Goal: Task Accomplishment & Management: Use online tool/utility

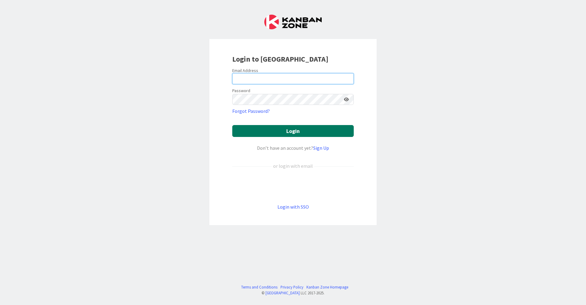
type input "[EMAIL_ADDRESS][DOMAIN_NAME]"
click at [291, 132] on button "Login" at bounding box center [292, 131] width 121 height 12
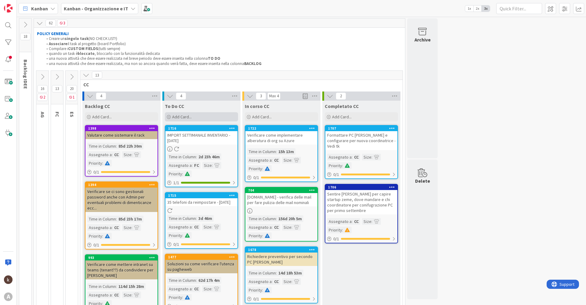
click at [202, 117] on div "Add Card..." at bounding box center [201, 116] width 73 height 9
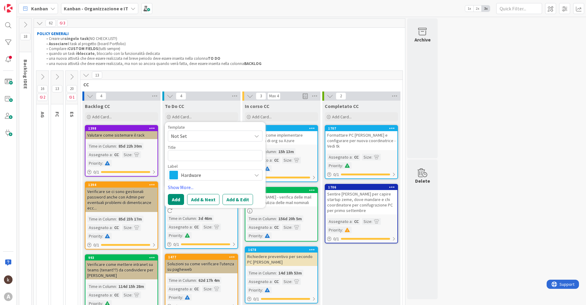
click at [217, 177] on span "Hardware" at bounding box center [215, 175] width 68 height 9
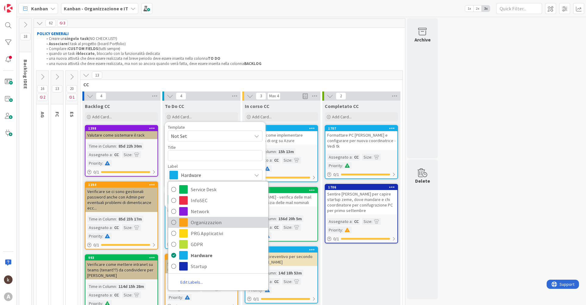
click at [205, 225] on span "Organizzazion" at bounding box center [228, 222] width 74 height 9
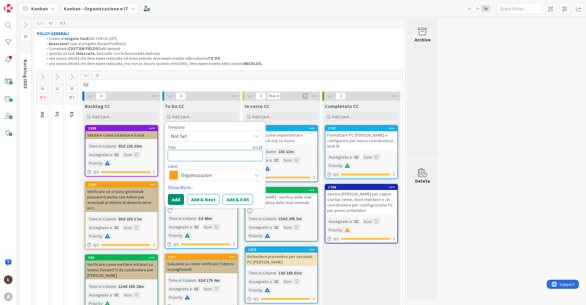
click at [192, 154] on textarea at bounding box center [215, 155] width 95 height 11
click at [190, 137] on span "Not Set" at bounding box center [209, 136] width 76 height 8
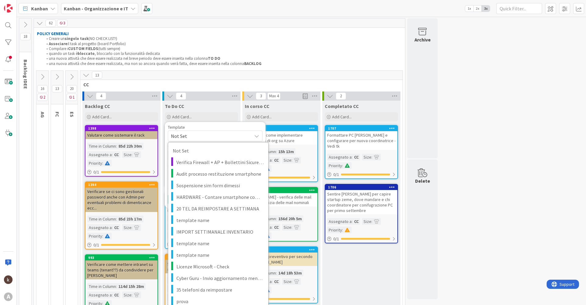
click at [190, 137] on span "Not Set" at bounding box center [209, 136] width 76 height 8
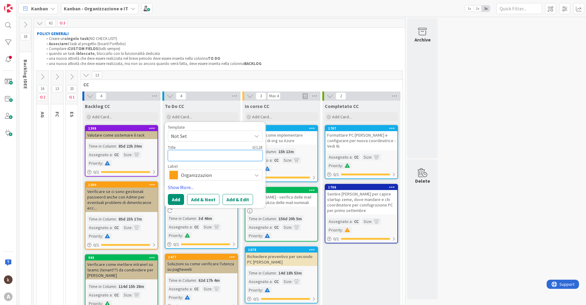
click at [188, 156] on textarea at bounding box center [215, 155] width 95 height 11
type textarea "x"
type textarea "VE"
type textarea "x"
type textarea "VEri"
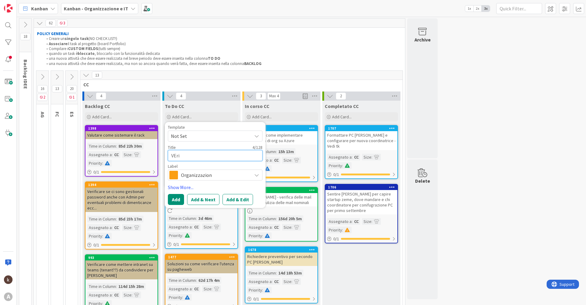
type textarea "x"
type textarea "VErif"
type textarea "x"
type textarea "VErifi"
type textarea "x"
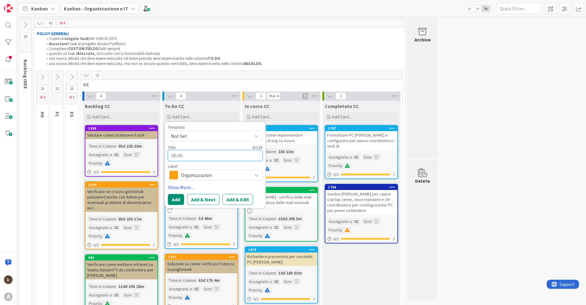
type textarea "VErific"
type textarea "x"
type textarea "VErifica"
type textarea "x"
type textarea "VErificar"
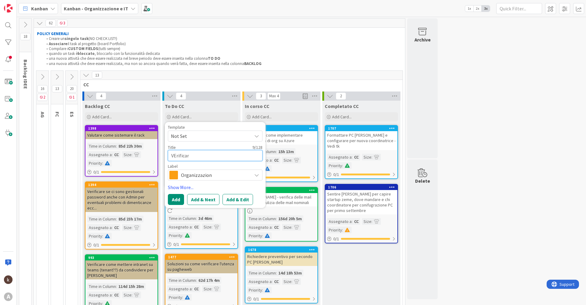
type textarea "x"
type textarea "VErifica"
type textarea "x"
type textarea "VErific"
type textarea "x"
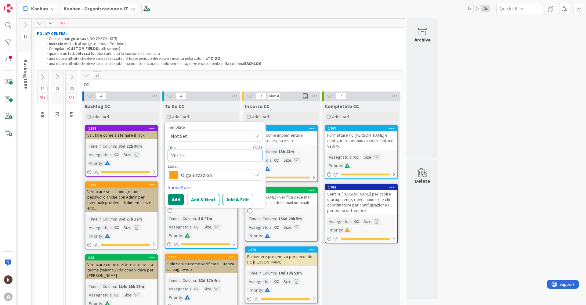
type textarea "VErifi"
type textarea "x"
type textarea "VErif"
type textarea "x"
type textarea "VEri"
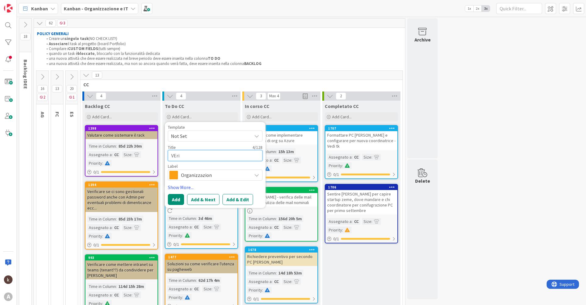
type textarea "x"
type textarea "VEr"
type textarea "x"
type textarea "VE"
type textarea "x"
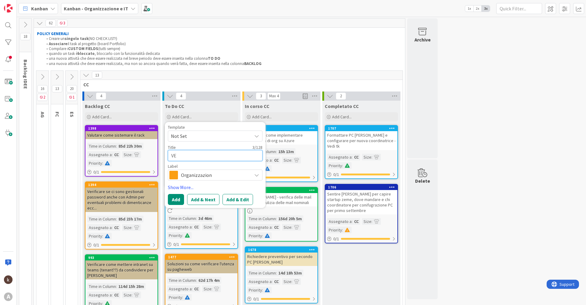
type textarea "V"
type textarea "x"
type textarea "Ve"
type textarea "x"
type textarea "Ver"
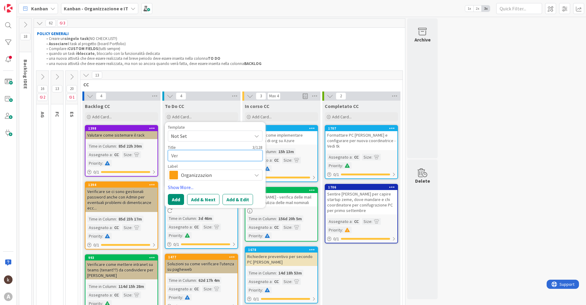
type textarea "x"
type textarea "Veri"
type textarea "x"
type textarea "Verif"
type textarea "x"
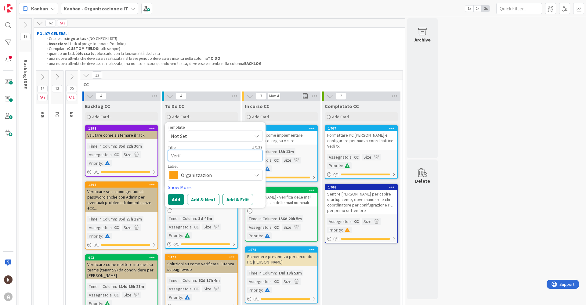
type textarea "Verifi"
type textarea "x"
type textarea "Verific"
type textarea "x"
type textarea "Verifica"
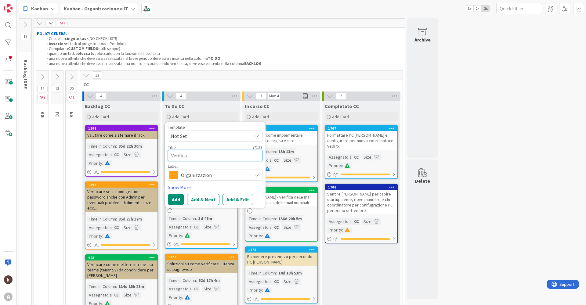
type textarea "x"
type textarea "Verificar"
type textarea "x"
type textarea "Verificare"
type textarea "x"
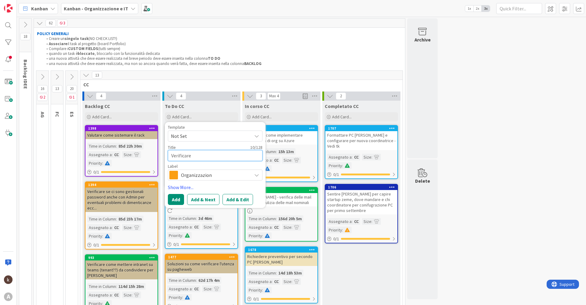
type textarea "Verificare"
type textarea "x"
type textarea "Verificare c"
type textarea "x"
type textarea "Verificare co"
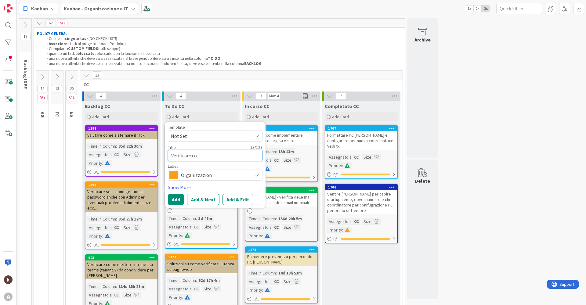
type textarea "x"
type textarea "Verificare com"
type textarea "x"
type textarea "Verificare come"
type textarea "x"
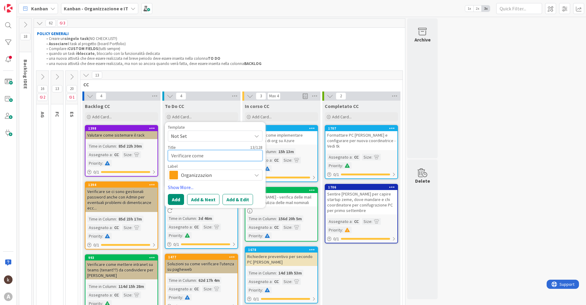
type textarea "Verificare come"
type textarea "x"
type textarea "Verificare come b"
type textarea "x"
type textarea "Verificare come blc"
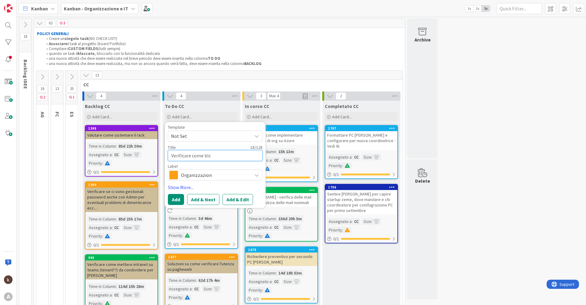
type textarea "x"
type textarea "Verificare come blco"
type textarea "x"
type textarea "Verificare come blcoc"
type textarea "x"
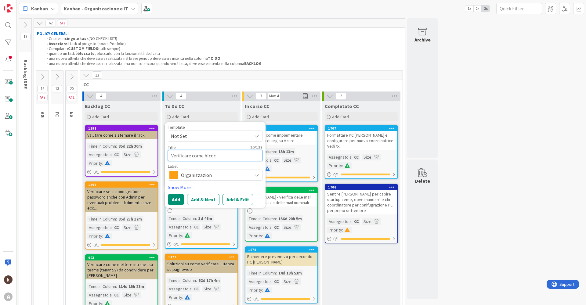
type textarea "Verificare come blcoca"
type textarea "x"
type textarea "Verificare come blcocar"
type textarea "x"
type textarea "Verificare come blcocare"
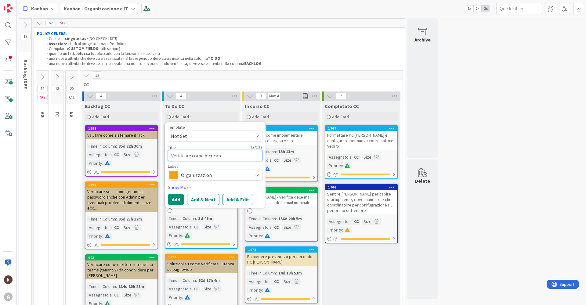
type textarea "x"
type textarea "Verificare come blcocare"
type textarea "x"
type textarea "Verificare come blcocare d"
type textarea "x"
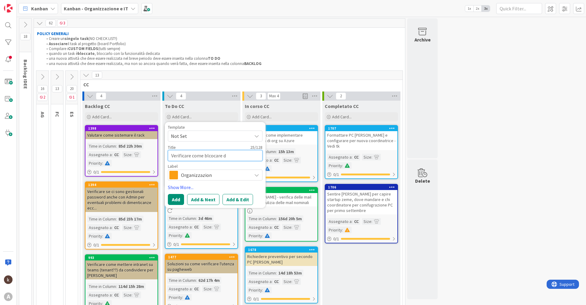
type textarea "Verificare come blcocare do"
type textarea "x"
type textarea "Verificare come blcocare dow"
type textarea "x"
type textarea "Verificare come blcocare down"
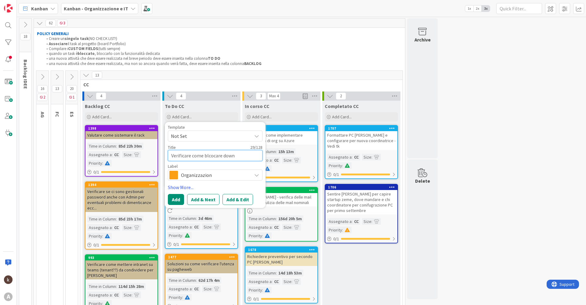
type textarea "x"
type textarea "Verificare come blcocare downl"
type textarea "x"
type textarea "Verificare come blcocare downloa"
type textarea "x"
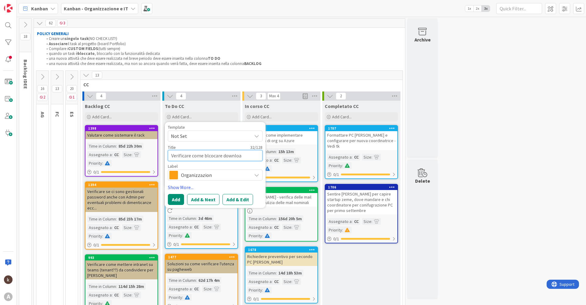
type textarea "Verificare come blcocare download"
type textarea "x"
type textarea "Verificare come blcocare download"
type textarea "x"
type textarea "Verificare come blcocare download"
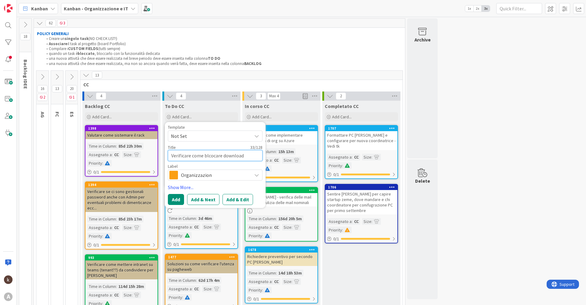
type textarea "x"
type textarea "Verificare come blcocare downloa"
type textarea "x"
type textarea "Verificare come blcocare downlo"
type textarea "x"
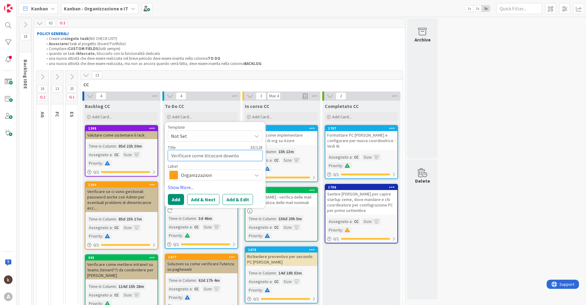
type textarea "Verificare come blcocare downl"
type textarea "x"
type textarea "Verificare come blcocare down"
type textarea "x"
type textarea "Verificare come blcocare dow"
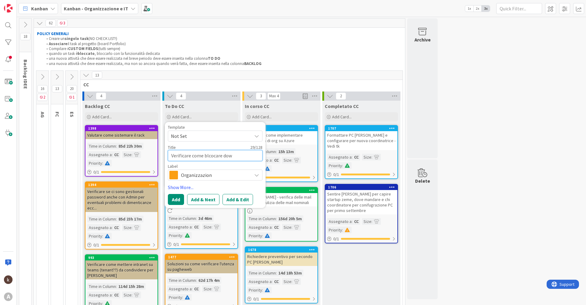
type textarea "x"
type textarea "Verificare come blcocare do"
type textarea "x"
type textarea "Verificare come blcocare d"
type textarea "x"
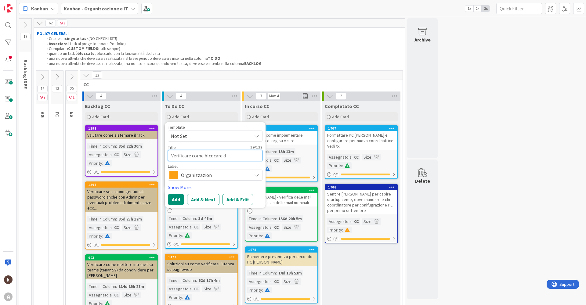
type textarea "Verificare come blcocare"
type textarea "x"
type textarea "Verificare come blcocare"
type textarea "x"
type textarea "Verificare come blcocar"
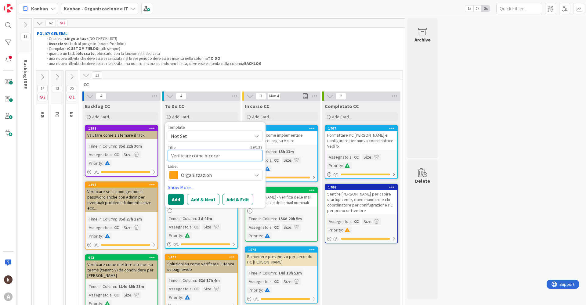
type textarea "x"
type textarea "Verificare come blcoc"
type textarea "x"
type textarea "Verificare come blcocc"
type textarea "x"
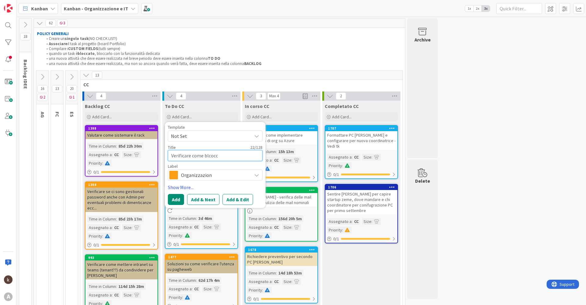
type textarea "Verificare come blcocca"
type textarea "x"
type textarea "Verificare come blcoccar"
type textarea "x"
type textarea "Verificare come blcoccare"
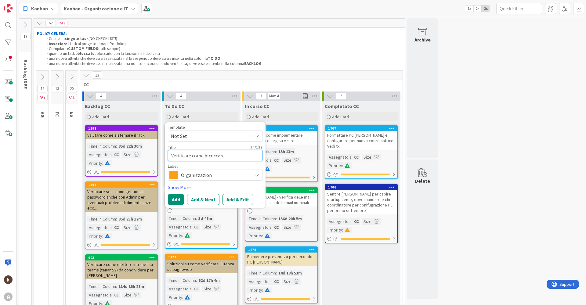
type textarea "x"
type textarea "Verificare come blcoccare"
type textarea "x"
type textarea "Verificare come blcoccare"
type textarea "x"
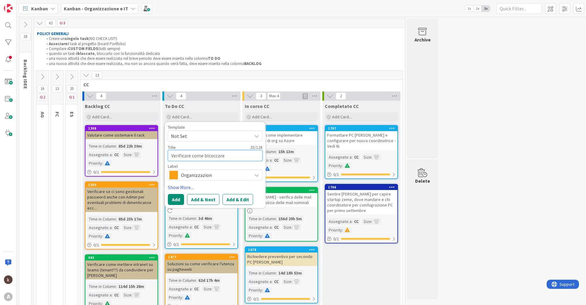
type textarea "Verificare come blcoccar"
type textarea "x"
type textarea "Verificare come blcocca"
type textarea "x"
type textarea "Verificare come blcocc"
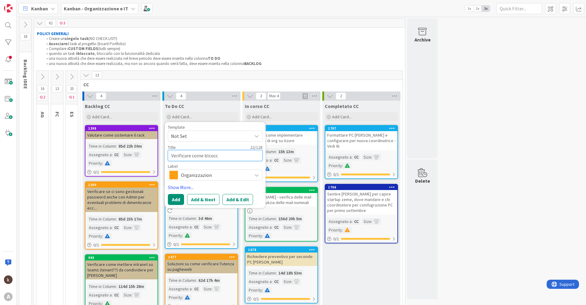
type textarea "x"
type textarea "Verificare come blcoc"
type textarea "x"
type textarea "Verificare come blco"
type textarea "x"
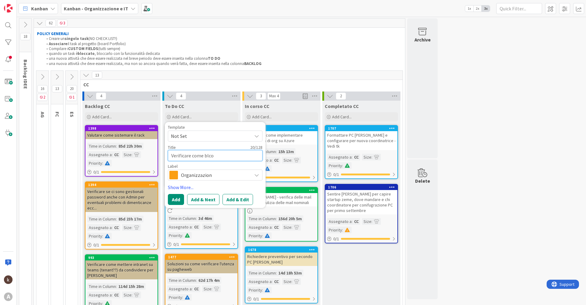
type textarea "Verificare come blc"
type textarea "x"
type textarea "Verificare come bl"
type textarea "x"
type textarea "Verificare come blo"
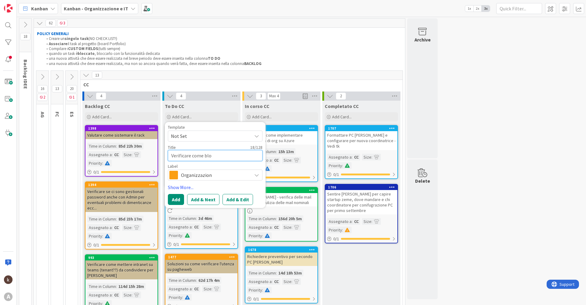
type textarea "x"
type textarea "Verificare come bloc"
type textarea "x"
type textarea "Verificare come blocc"
type textarea "x"
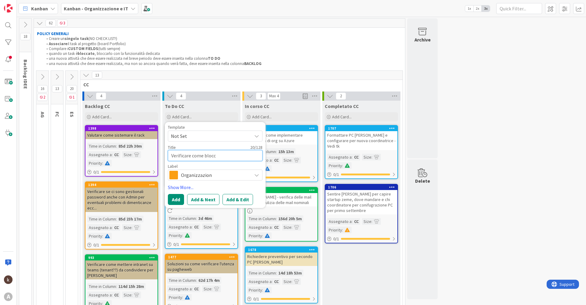
type textarea "Verificare come blocca"
type textarea "x"
type textarea "Verificare come bloccar"
type textarea "x"
type textarea "Verificare come bloccare"
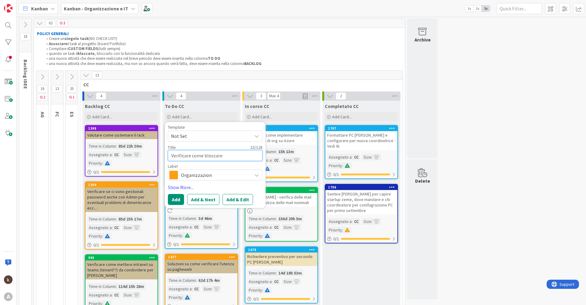
type textarea "x"
type textarea "Verificare come bloccare"
type textarea "x"
type textarea "Verificare come bloccare do"
type textarea "x"
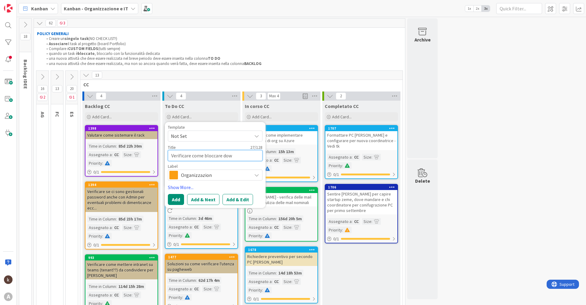
type textarea "Verificare come bloccare down"
type textarea "x"
type textarea "Verificare come bloccare downl"
type textarea "x"
type textarea "Verificare come bloccare downlo"
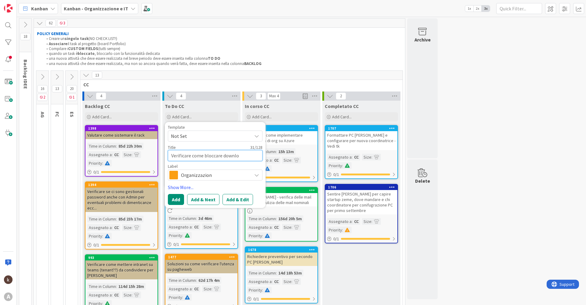
type textarea "x"
type textarea "Verificare come bloccare downloa"
type textarea "x"
type textarea "Verificare come bloccare download"
type textarea "x"
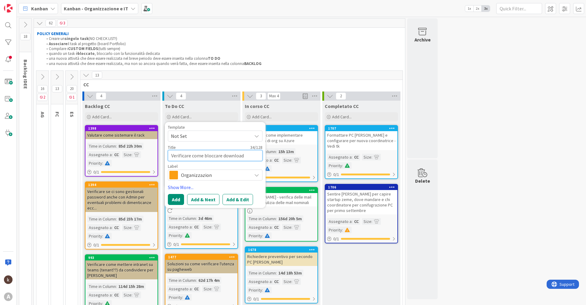
type textarea "Verificare come bloccare download d"
type textarea "x"
type textarea "Verificare come bloccare download di"
type textarea "x"
type textarea "Verificare come bloccare download di"
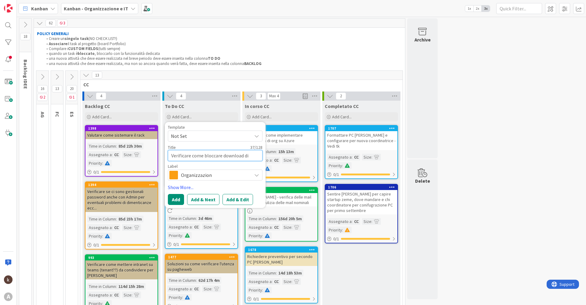
type textarea "x"
type textarea "Verificare come bloccare download di S"
type textarea "x"
type textarea "Verificare come bloccare download di Sh"
type textarea "x"
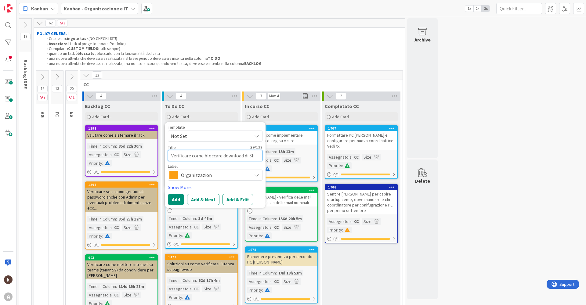
type textarea "Verificare come bloccare download di Sha"
type textarea "x"
type textarea "Verificare come bloccare download di Shar"
type textarea "x"
type textarea "Verificare come bloccare download di Share"
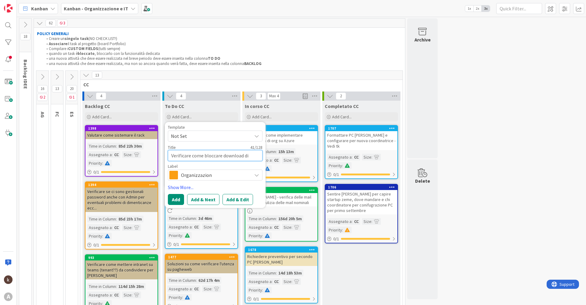
type textarea "x"
type textarea "Verificare come bloccare download di Sharep"
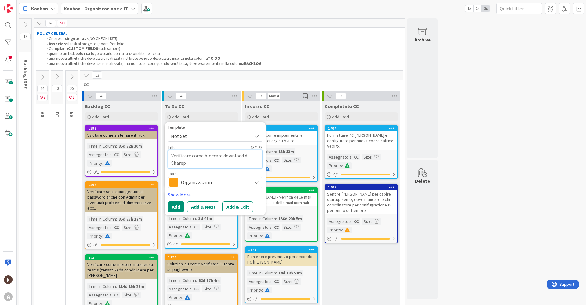
type textarea "x"
type textarea "Verificare come bloccare download di Sharepo"
type textarea "x"
type textarea "Verificare come bloccare download di Sharepoi"
type textarea "x"
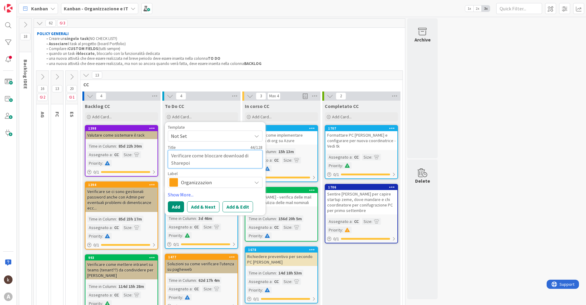
type textarea "Verificare come bloccare download di Sharepoin"
type textarea "x"
type textarea "Verificare come bloccare download di Sharepoint"
type textarea "x"
type textarea "Verificare come bloccare download di Sharepoint"
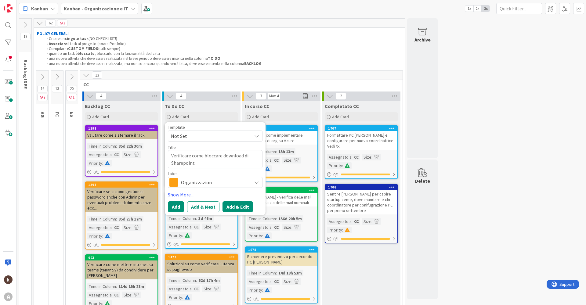
click at [232, 204] on button "Add & Edit" at bounding box center [237, 206] width 31 height 11
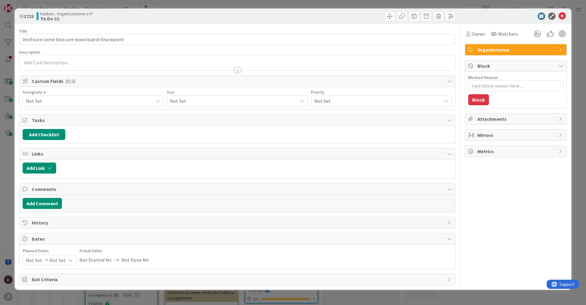
click at [76, 105] on div "Not Set" at bounding box center [93, 101] width 141 height 11
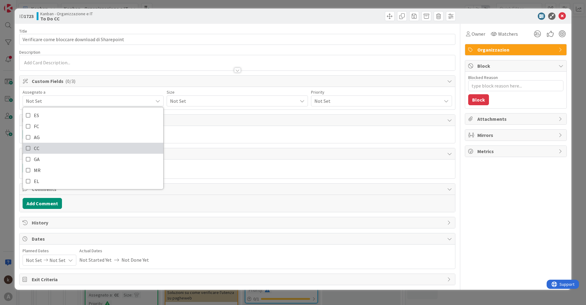
click at [68, 146] on link "CC" at bounding box center [93, 148] width 140 height 11
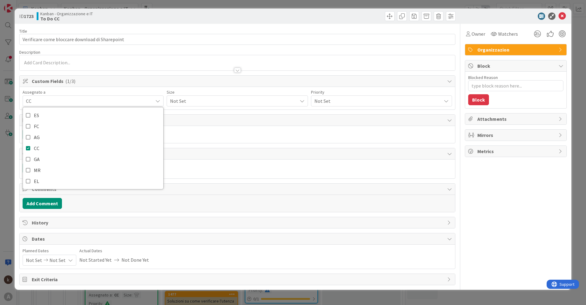
click at [228, 103] on span "Not Set" at bounding box center [232, 101] width 124 height 9
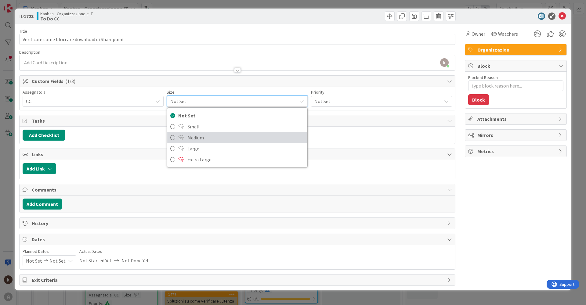
click at [216, 139] on span "Medium" at bounding box center [245, 137] width 117 height 9
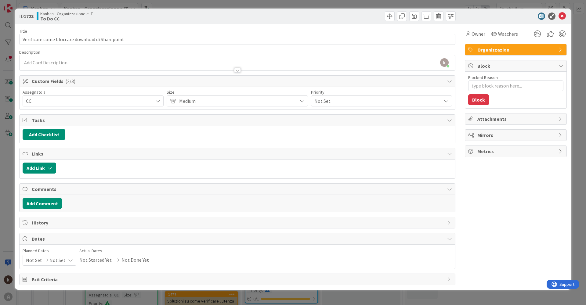
click at [371, 98] on span "Not Set" at bounding box center [376, 101] width 124 height 9
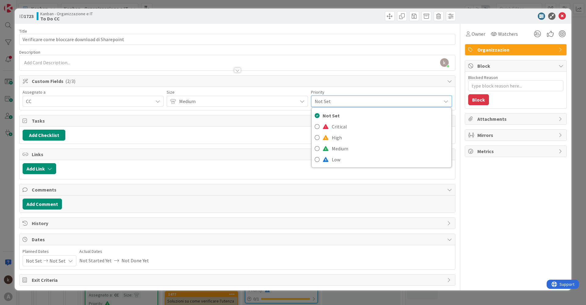
click at [183, 100] on span "Medium" at bounding box center [236, 101] width 115 height 9
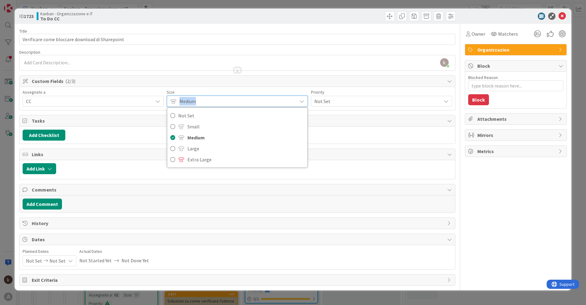
click at [183, 100] on span "Medium" at bounding box center [236, 101] width 114 height 9
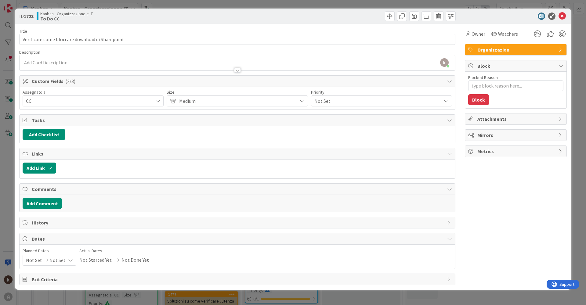
click at [375, 96] on div "Not Set" at bounding box center [381, 101] width 141 height 11
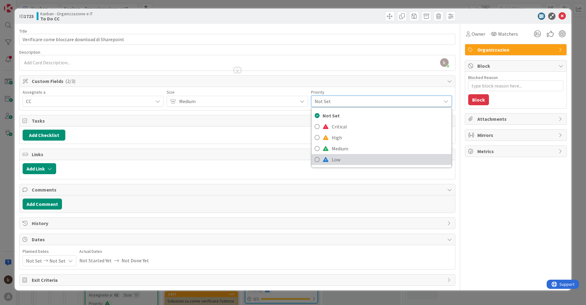
click at [344, 158] on span "Low" at bounding box center [390, 159] width 117 height 9
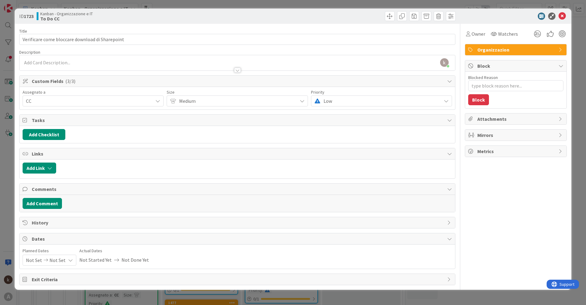
type textarea "x"
click at [46, 166] on button "Add Link" at bounding box center [40, 168] width 34 height 11
click at [58, 205] on span "Current Board" at bounding box center [45, 206] width 30 height 6
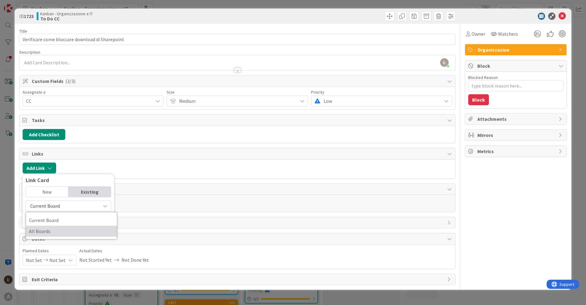
click at [57, 229] on span "All Boards" at bounding box center [71, 231] width 85 height 9
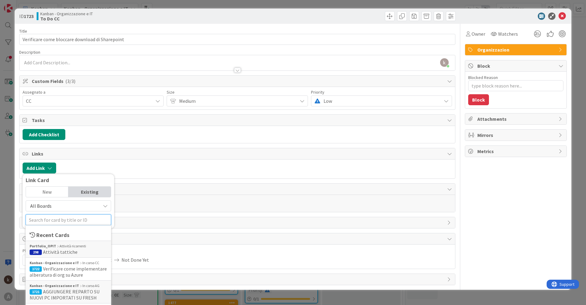
click at [55, 221] on input "text" at bounding box center [68, 220] width 85 height 11
type input "a"
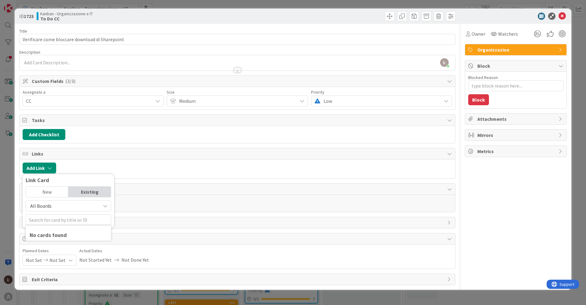
click at [58, 207] on span "All Boards" at bounding box center [63, 206] width 68 height 9
click at [58, 221] on span "Current Board" at bounding box center [71, 220] width 85 height 9
click at [61, 206] on span "Current Board" at bounding box center [63, 206] width 68 height 9
click at [58, 230] on span "All Boards" at bounding box center [71, 231] width 85 height 9
click at [58, 220] on input "text" at bounding box center [68, 220] width 85 height 11
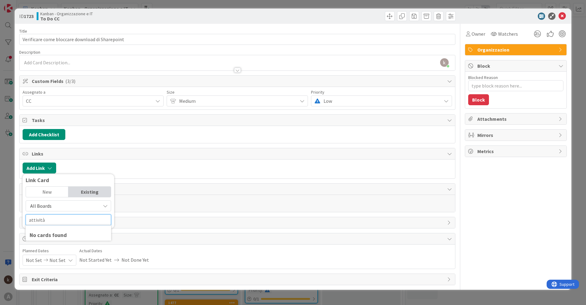
type input "attività"
click at [48, 192] on div "New" at bounding box center [47, 192] width 42 height 10
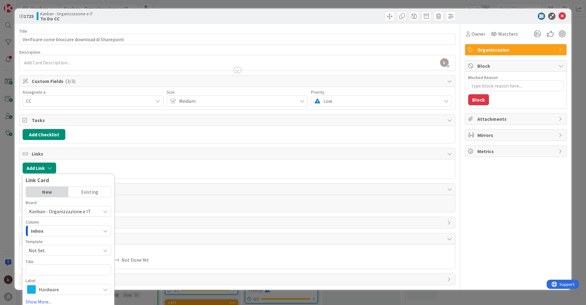
click at [81, 193] on div "Existing" at bounding box center [89, 192] width 42 height 10
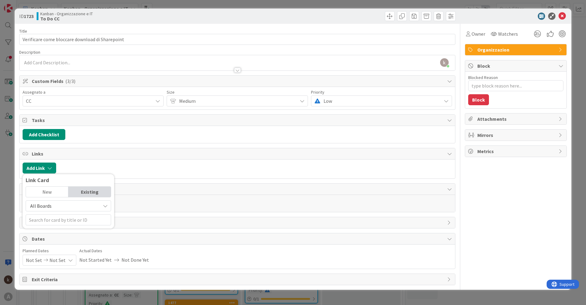
click at [70, 208] on span "All Boards" at bounding box center [63, 206] width 68 height 9
click at [56, 218] on span "Current Board" at bounding box center [71, 220] width 85 height 9
click at [61, 207] on span "Current Board" at bounding box center [63, 206] width 68 height 9
click at [53, 229] on span "All Boards" at bounding box center [71, 231] width 85 height 9
click at [54, 222] on input "text" at bounding box center [68, 220] width 85 height 11
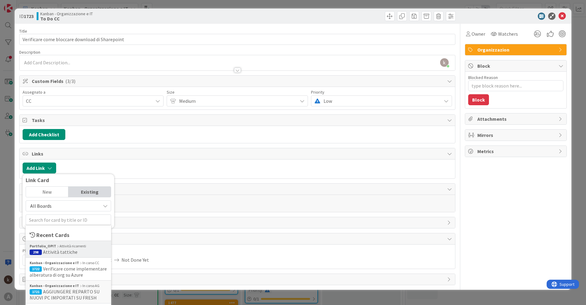
click at [68, 252] on span "Attività tattiche" at bounding box center [60, 252] width 34 height 6
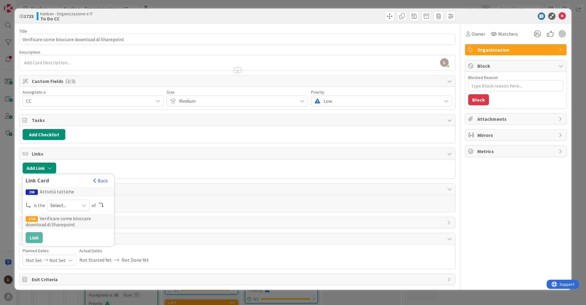
click at [61, 205] on span "Select..." at bounding box center [63, 205] width 26 height 9
click at [61, 219] on span at bounding box center [60, 219] width 5 height 5
click at [37, 237] on button "Link" at bounding box center [34, 237] width 17 height 11
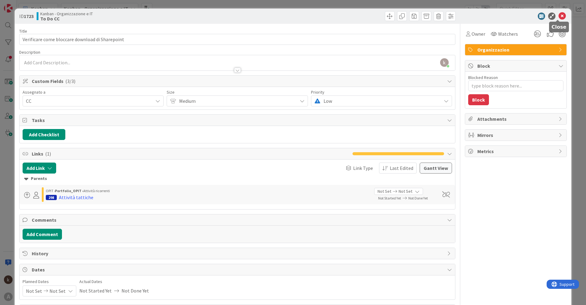
click at [558, 15] on icon at bounding box center [561, 16] width 7 height 7
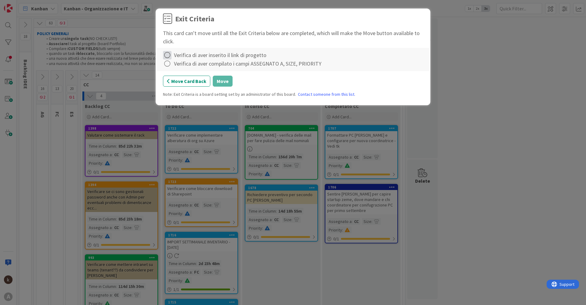
click at [166, 55] on icon at bounding box center [167, 55] width 9 height 9
click at [172, 69] on link "Complete" at bounding box center [201, 67] width 76 height 9
click at [169, 65] on icon at bounding box center [167, 64] width 9 height 9
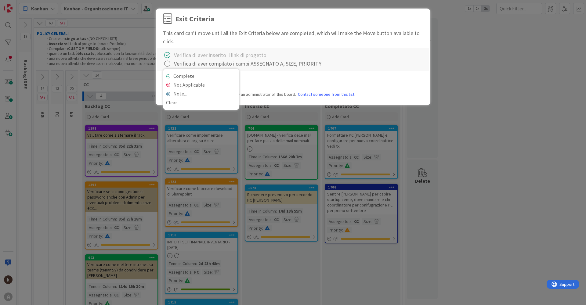
click at [177, 71] on div "Complete Not Applicable Note... Clear" at bounding box center [201, 89] width 76 height 41
click at [178, 76] on link "Complete" at bounding box center [201, 76] width 76 height 9
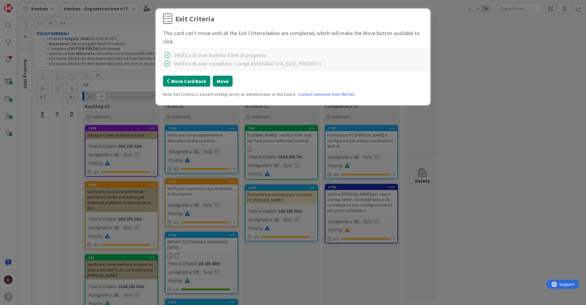
click at [178, 84] on button "Move Card Back" at bounding box center [186, 81] width 47 height 11
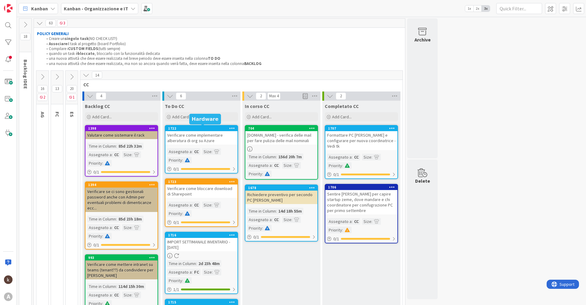
click at [198, 130] on div "1722" at bounding box center [202, 128] width 69 height 4
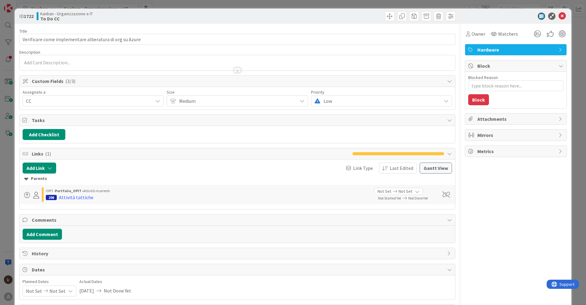
click at [480, 51] on span "Hardware" at bounding box center [516, 49] width 78 height 7
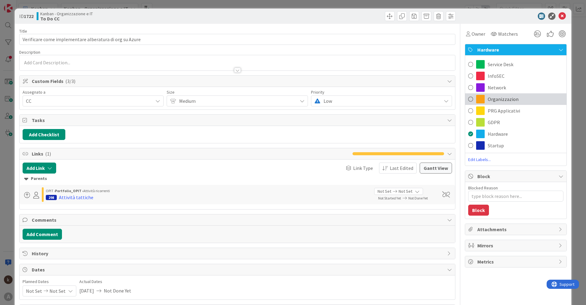
click at [488, 99] on span "Organizzazion" at bounding box center [503, 99] width 31 height 7
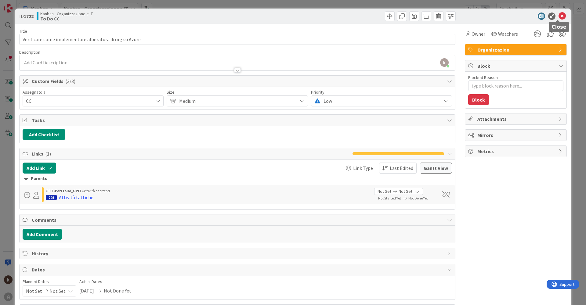
click at [558, 13] on icon at bounding box center [561, 16] width 7 height 7
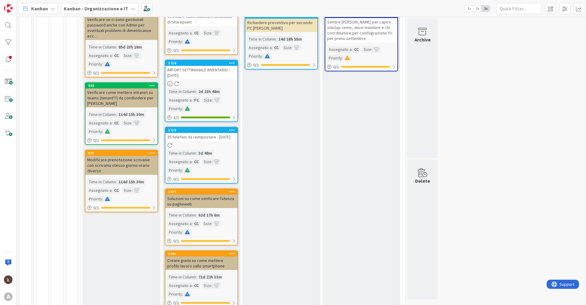
scroll to position [195, 0]
